Goal: Check status: Check status

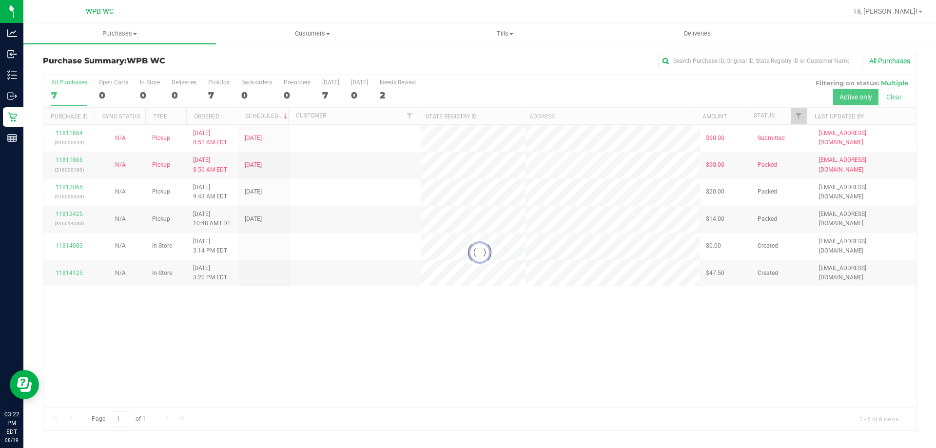
drag, startPoint x: 288, startPoint y: 274, endPoint x: 309, endPoint y: 276, distance: 21.6
click at [309, 276] on div at bounding box center [479, 253] width 873 height 356
click at [309, 272] on div at bounding box center [479, 253] width 873 height 356
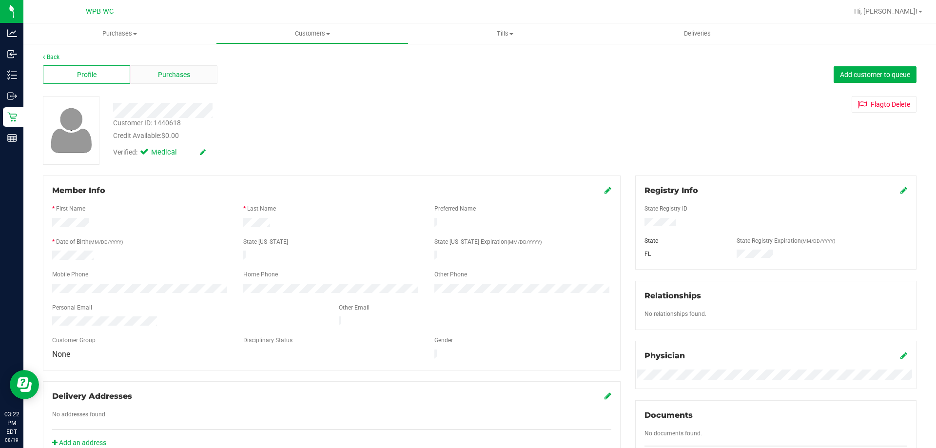
click at [194, 75] on div "Purchases" at bounding box center [173, 74] width 87 height 19
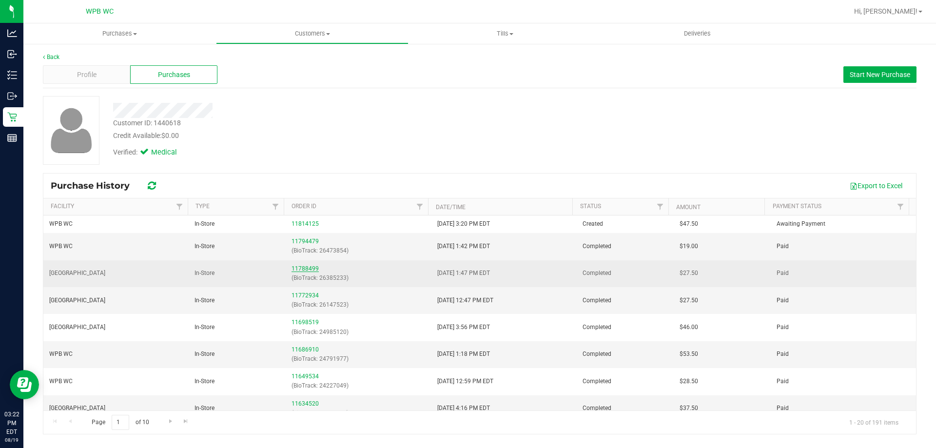
click at [304, 269] on link "11788499" at bounding box center [305, 268] width 27 height 7
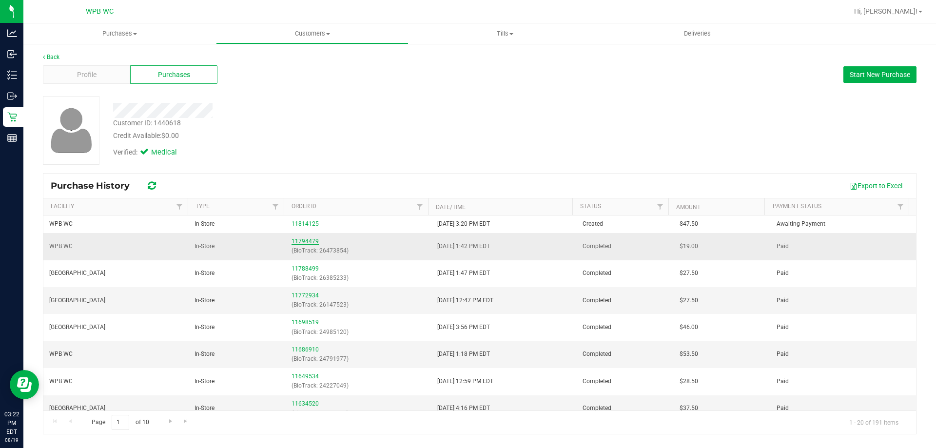
click at [307, 242] on link "11794479" at bounding box center [305, 241] width 27 height 7
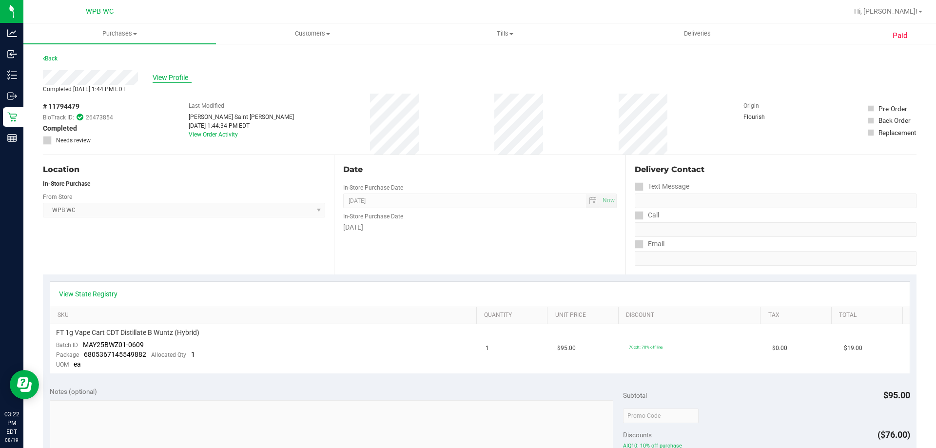
click at [171, 77] on span "View Profile" at bounding box center [172, 78] width 39 height 10
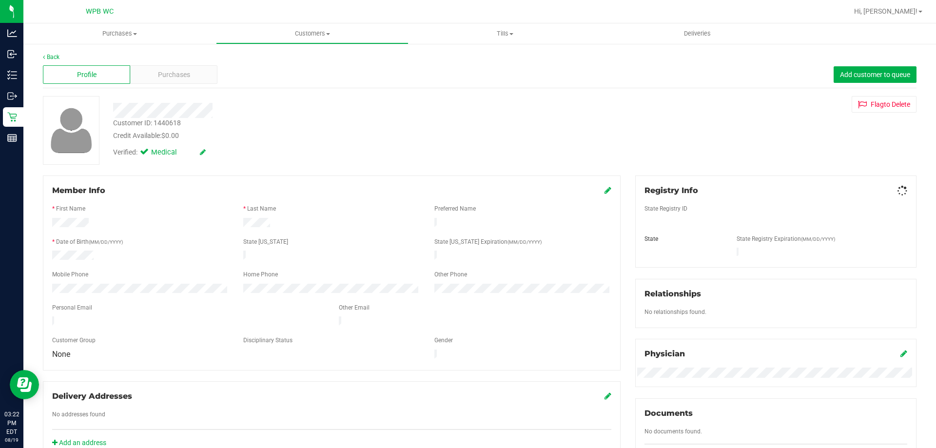
click at [189, 78] on span "Purchases" at bounding box center [174, 75] width 32 height 10
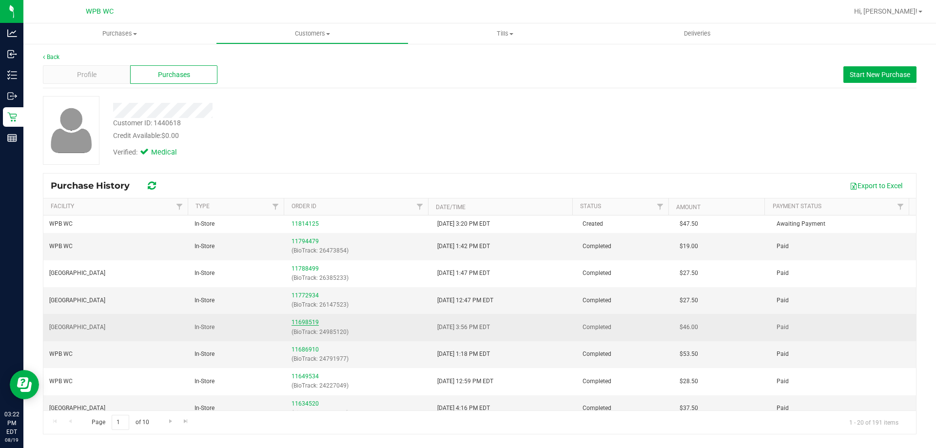
click at [308, 323] on link "11698519" at bounding box center [305, 322] width 27 height 7
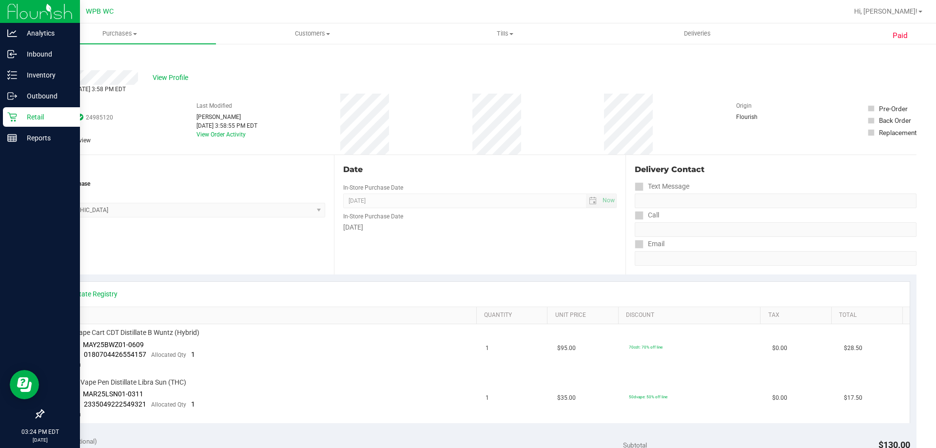
click at [16, 118] on icon at bounding box center [12, 117] width 10 height 10
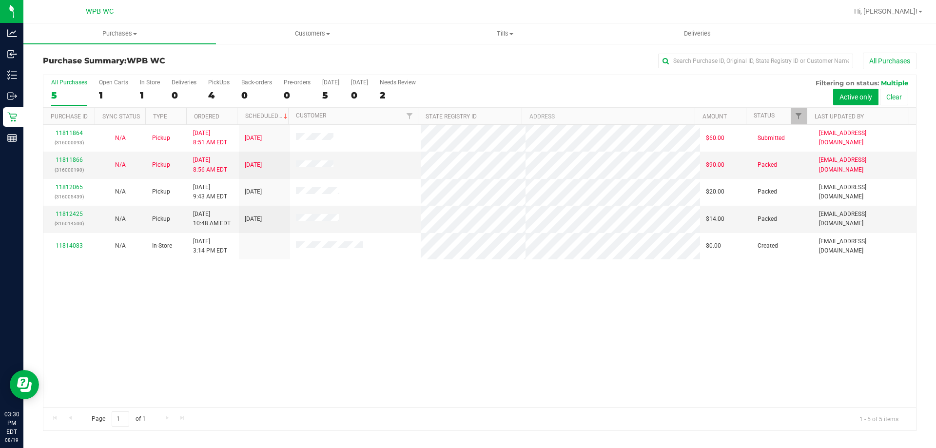
click at [151, 329] on div "11811864 (316000093) N/A Pickup [DATE] 8:51 AM EDT 8/19/2025 $60.00 Submitted […" at bounding box center [479, 266] width 873 height 282
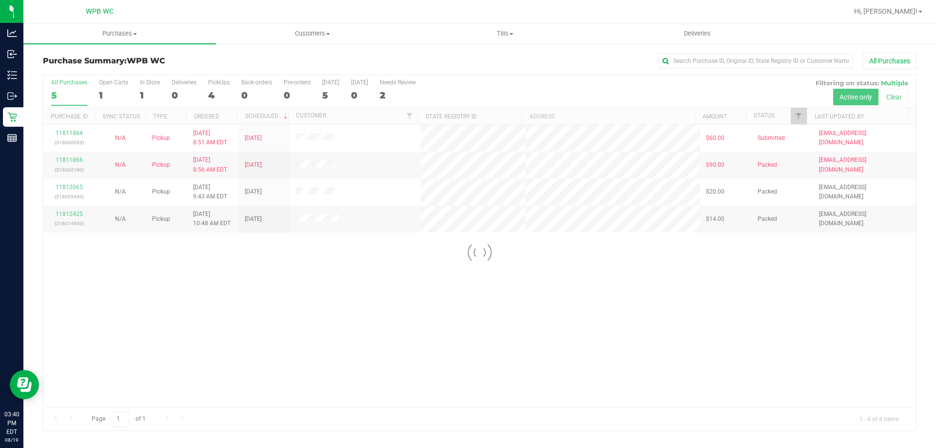
click at [255, 292] on div at bounding box center [479, 253] width 873 height 356
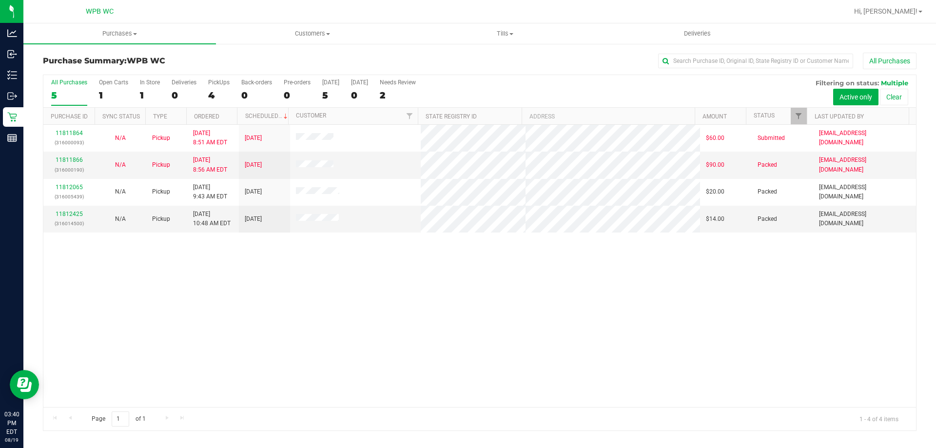
click at [238, 288] on div "11811864 (316000093) N/A Pickup [DATE] 8:51 AM EDT 8/19/2025 $60.00 Submitted […" at bounding box center [479, 266] width 873 height 282
